Goal: Check status: Check status

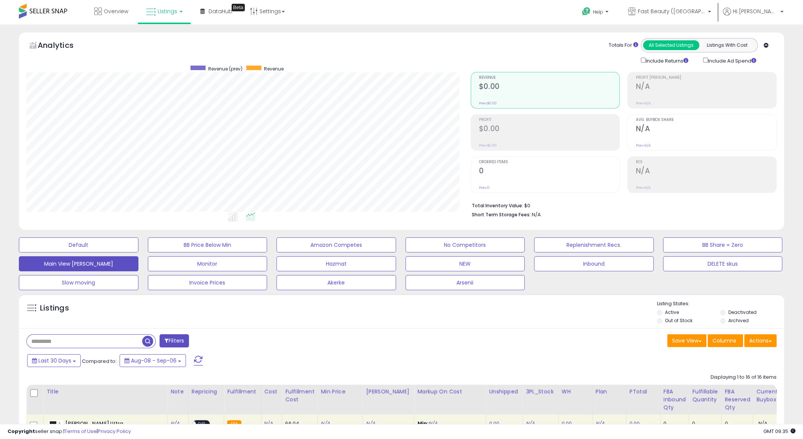
scroll to position [155, 444]
click at [687, 9] on span "Fast Beauty ([GEOGRAPHIC_DATA])" at bounding box center [672, 12] width 68 height 8
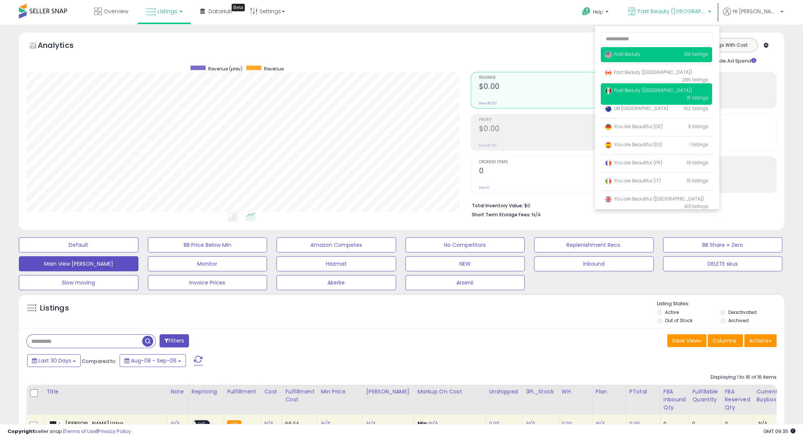
click at [640, 53] on span "Fast Beauty" at bounding box center [622, 54] width 36 height 6
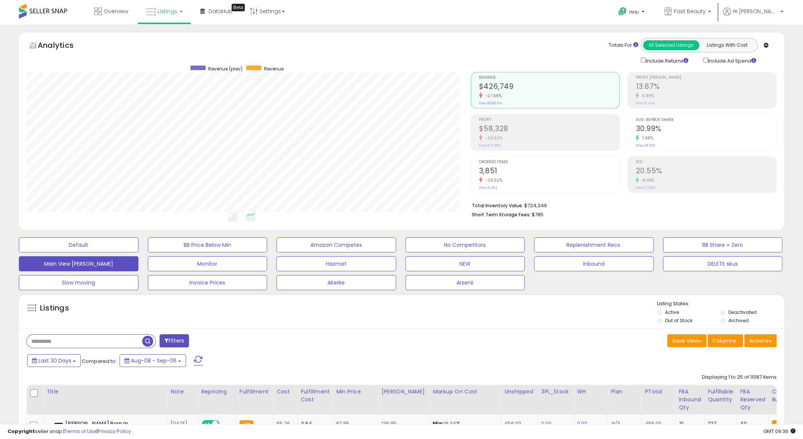
scroll to position [155, 444]
click at [488, 160] on span "Ordered Items" at bounding box center [549, 162] width 141 height 4
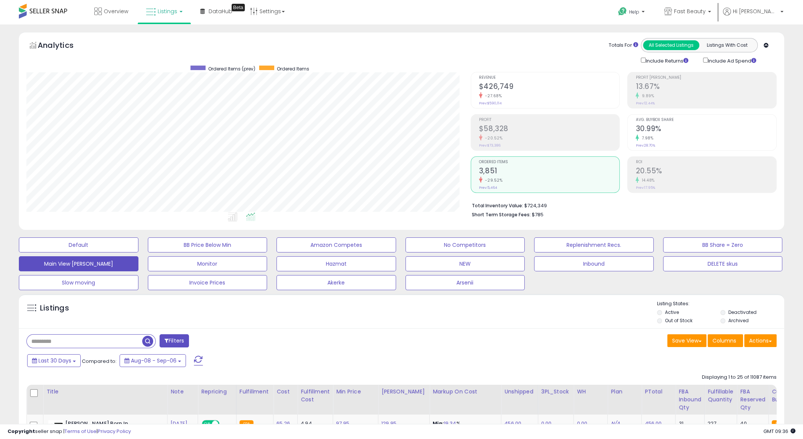
click at [510, 127] on h2 "$58,328" at bounding box center [549, 129] width 141 height 10
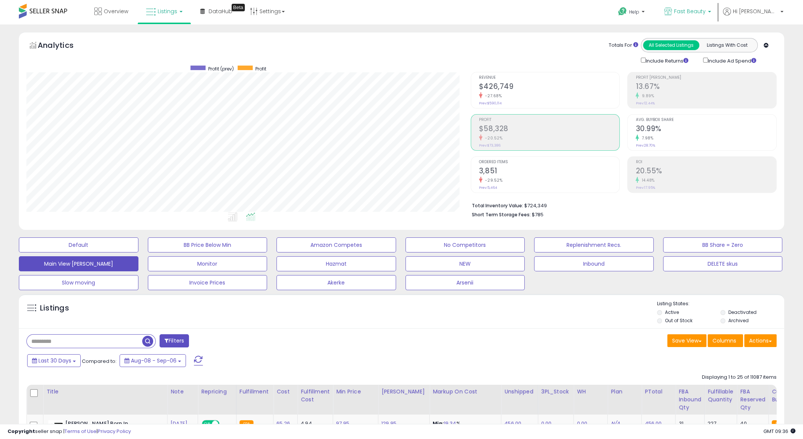
click at [705, 8] on span "Fast Beauty" at bounding box center [690, 12] width 32 height 8
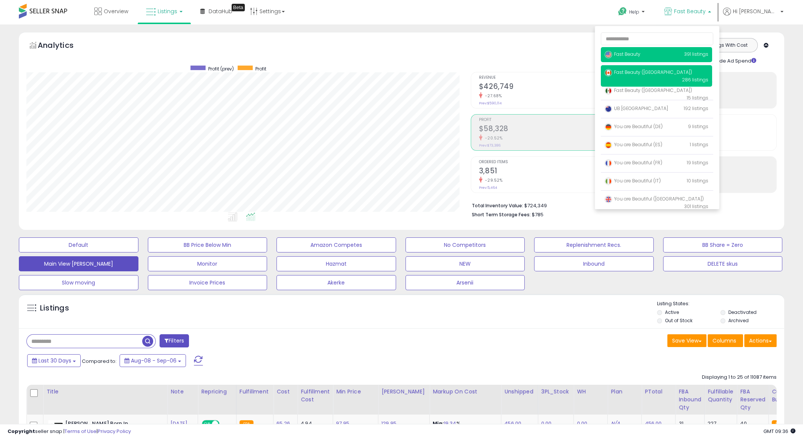
click at [667, 72] on span "Fast Beauty ([GEOGRAPHIC_DATA])" at bounding box center [647, 72] width 87 height 6
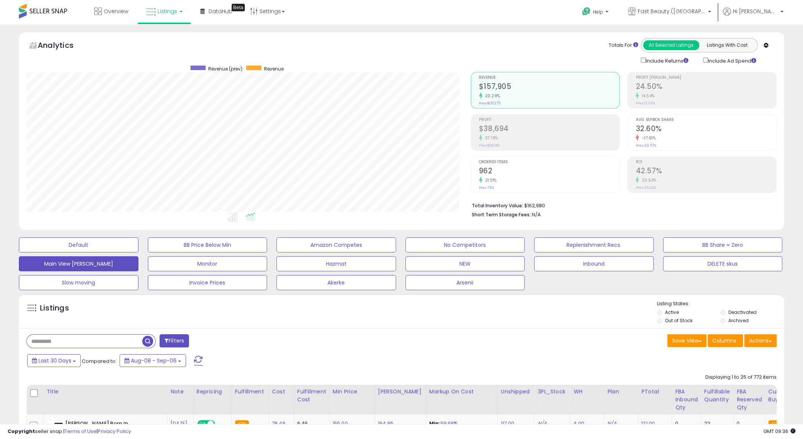
scroll to position [155, 444]
click at [493, 132] on h2 "$38,694" at bounding box center [549, 129] width 141 height 10
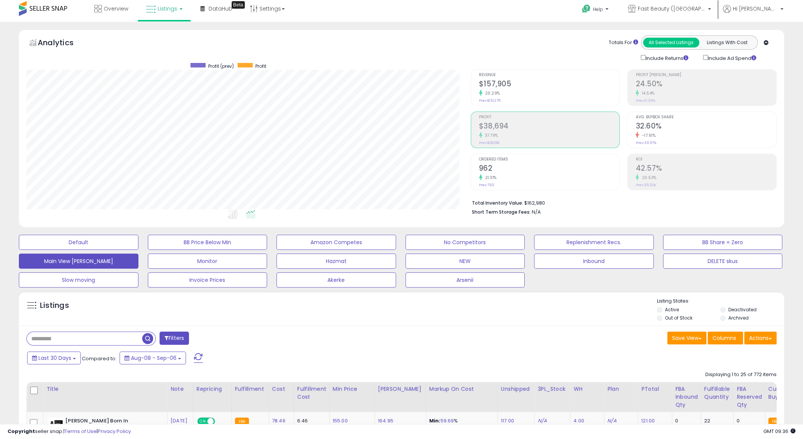
scroll to position [0, 0]
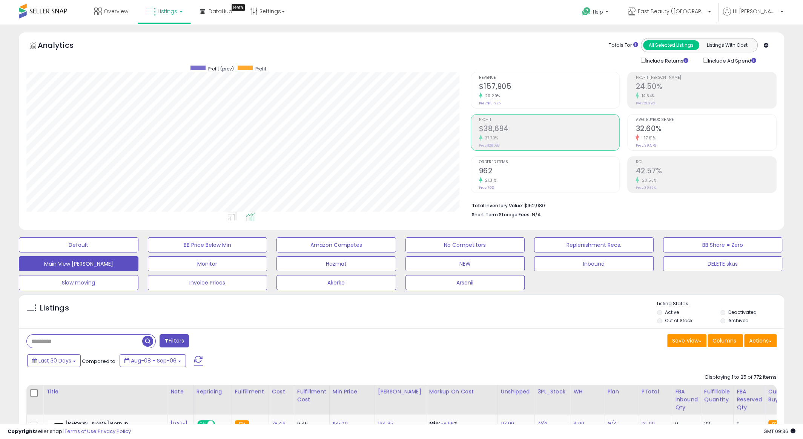
click at [489, 140] on small "37.79%" at bounding box center [490, 138] width 16 height 6
click at [509, 131] on h2 "$38,694" at bounding box center [549, 129] width 141 height 10
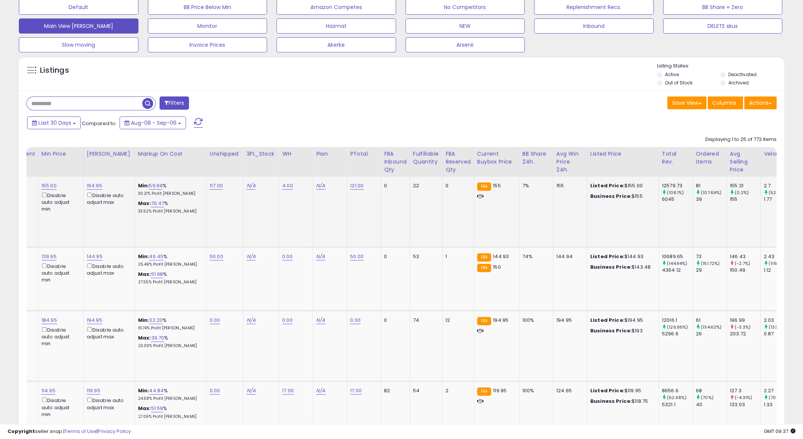
scroll to position [0, 0]
